Goal: Task Accomplishment & Management: Use online tool/utility

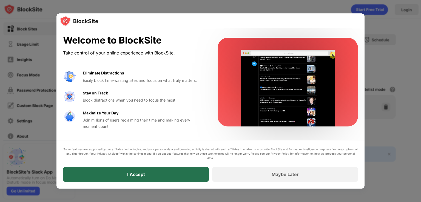
click at [168, 176] on div "I Accept" at bounding box center [136, 174] width 146 height 15
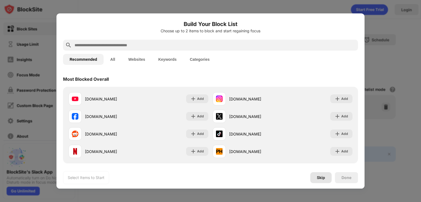
click at [321, 180] on div "Skip" at bounding box center [320, 177] width 21 height 11
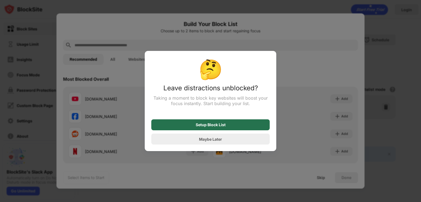
click at [219, 126] on div "Setup Block List" at bounding box center [211, 125] width 30 height 4
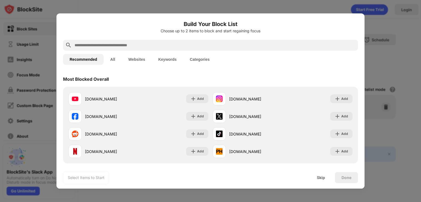
click at [113, 62] on button "All" at bounding box center [113, 59] width 18 height 11
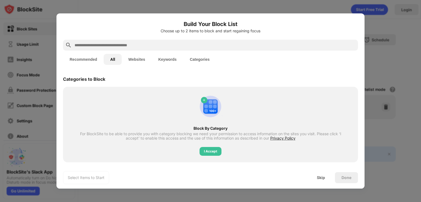
click at [142, 50] on div at bounding box center [210, 45] width 295 height 11
click at [142, 46] on input "text" at bounding box center [215, 45] width 282 height 7
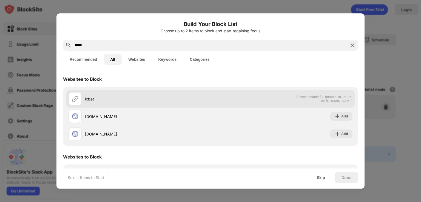
type input "*****"
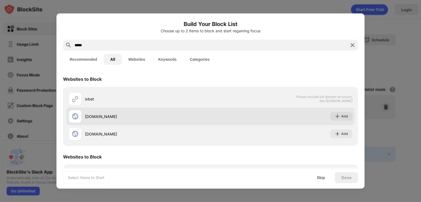
drag, startPoint x: 223, startPoint y: 98, endPoint x: 213, endPoint y: 119, distance: 22.9
click at [213, 119] on div "ixbet Please include full domain structure, like domain.com 6ixbets.com Add ixb…" at bounding box center [210, 116] width 288 height 53
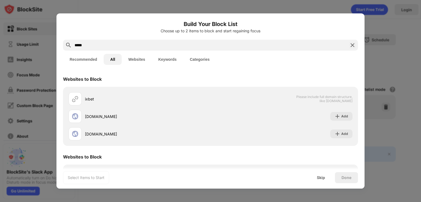
click at [349, 46] on img at bounding box center [352, 45] width 7 height 7
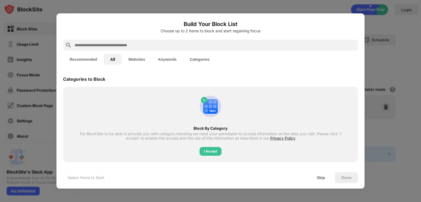
click at [136, 62] on button "Websites" at bounding box center [137, 59] width 30 height 11
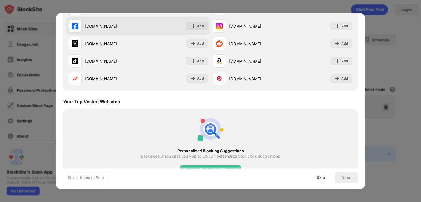
scroll to position [106, 0]
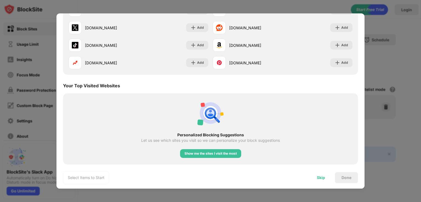
click at [319, 178] on div "Skip" at bounding box center [321, 178] width 8 height 4
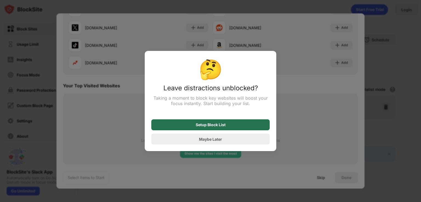
click at [237, 126] on div "Setup Block List" at bounding box center [210, 124] width 118 height 11
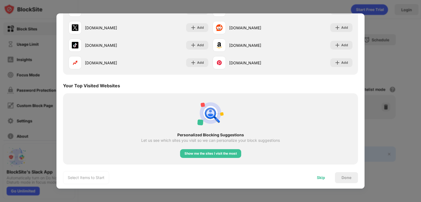
click at [318, 179] on div "Skip" at bounding box center [321, 178] width 8 height 4
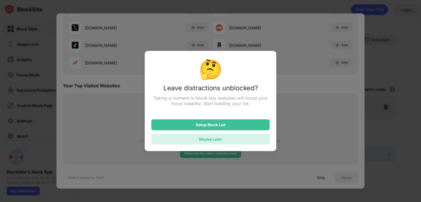
click at [226, 142] on div "Maybe Later" at bounding box center [210, 139] width 118 height 11
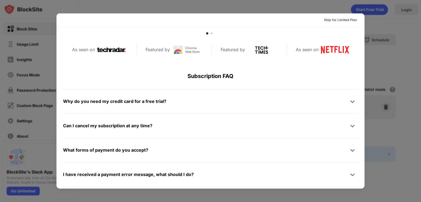
scroll to position [267, 0]
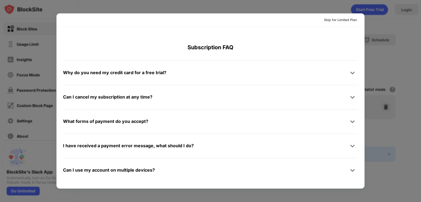
click at [381, 4] on div at bounding box center [210, 101] width 421 height 202
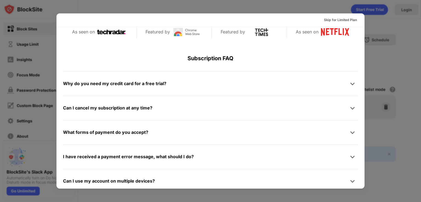
scroll to position [245, 0]
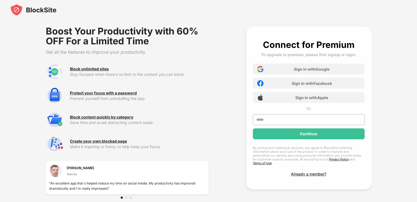
scroll to position [5, 0]
